Goal: Task Accomplishment & Management: Use online tool/utility

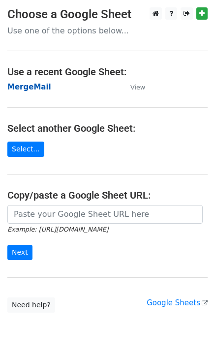
click at [23, 90] on strong "MergeMail" at bounding box center [29, 87] width 44 height 9
click at [39, 86] on strong "MergeMail" at bounding box center [29, 87] width 44 height 9
click at [35, 89] on strong "MergeMail" at bounding box center [29, 87] width 44 height 9
click at [33, 85] on strong "MergeMail" at bounding box center [29, 87] width 44 height 9
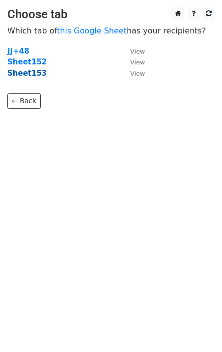
click at [36, 73] on strong "Sheet153" at bounding box center [26, 73] width 39 height 9
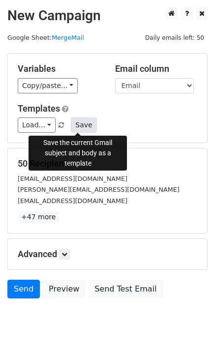
click at [85, 128] on button "Save" at bounding box center [84, 125] width 26 height 15
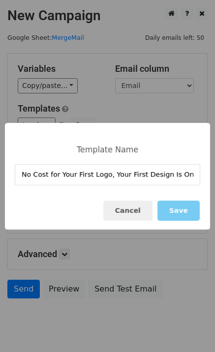
type input "No Cost for Your First Logo, Your First Design Is On Us!"
click at [189, 211] on button "Save" at bounding box center [178, 211] width 42 height 20
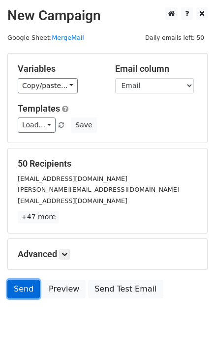
click at [26, 285] on link "Send" at bounding box center [23, 289] width 32 height 19
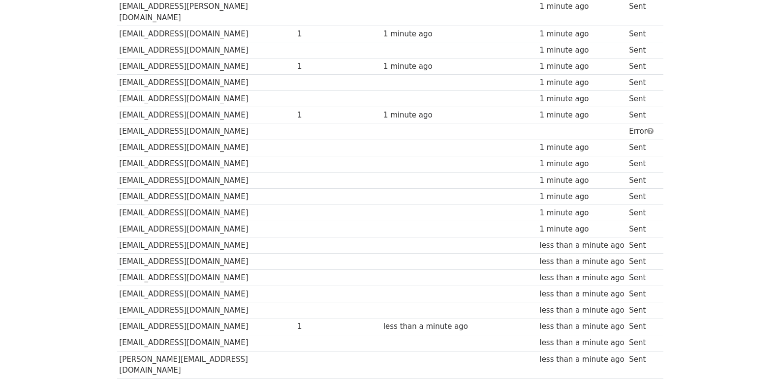
scroll to position [685, 0]
